Goal: Navigation & Orientation: Find specific page/section

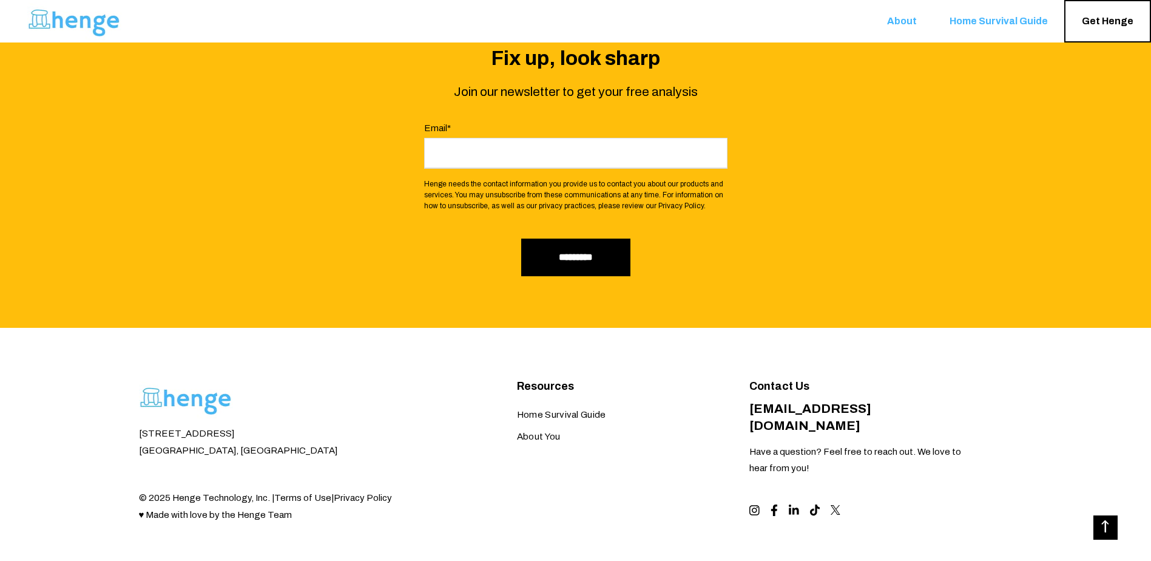
scroll to position [2659, 0]
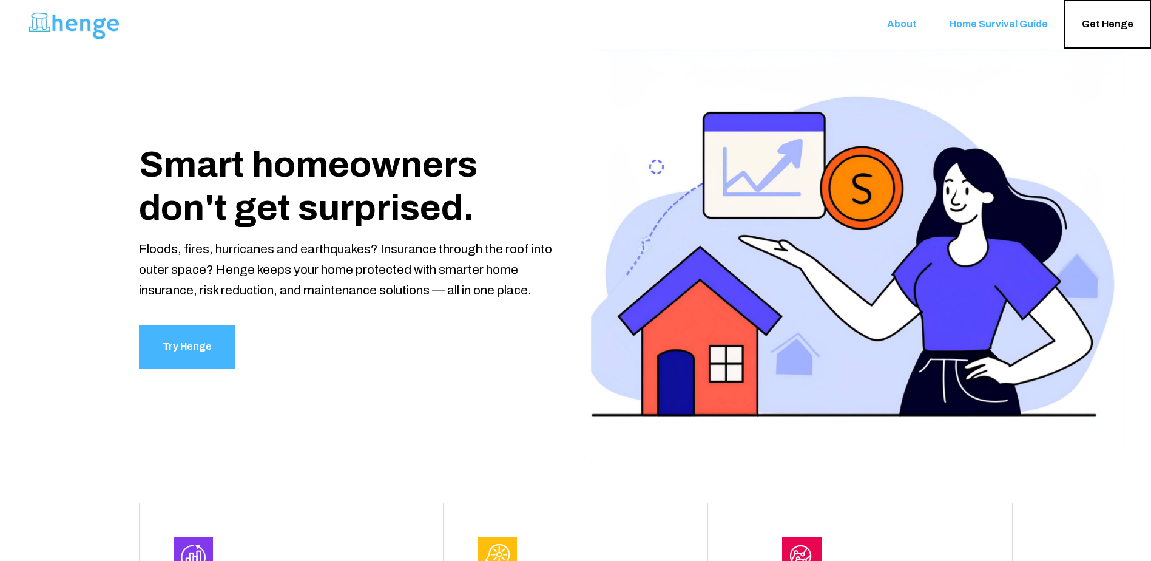
click at [913, 22] on span "About" at bounding box center [902, 25] width 30 height 12
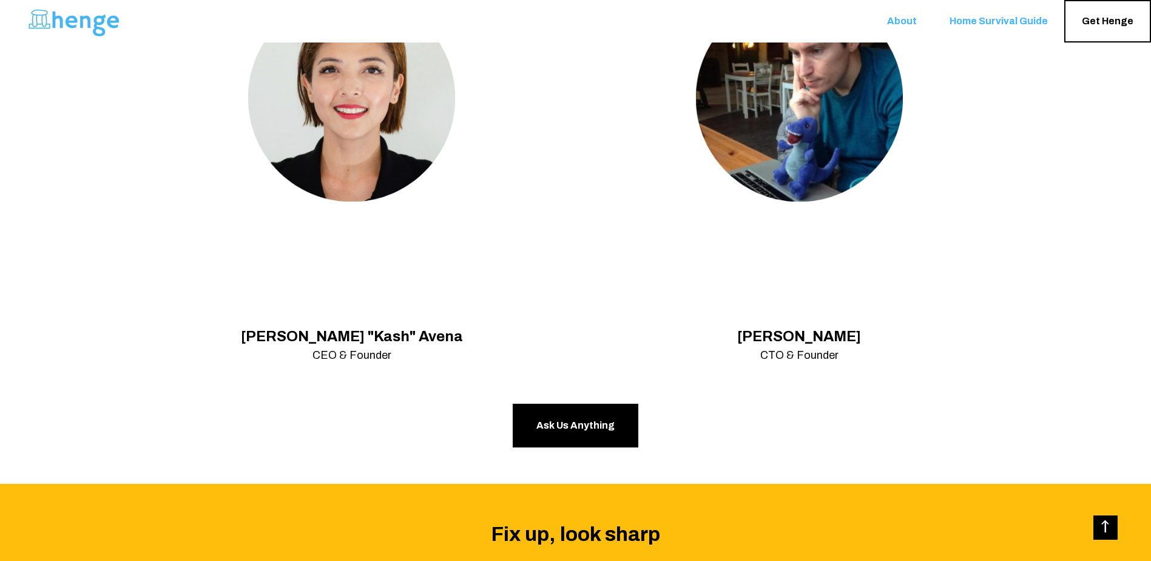
scroll to position [1335, 0]
